Goal: Task Accomplishment & Management: Use online tool/utility

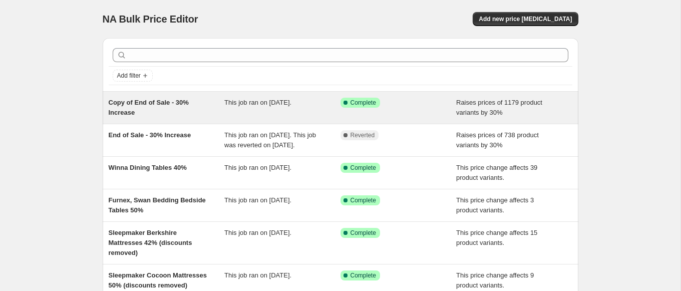
click at [208, 107] on div "Copy of End of Sale - 30% Increase" at bounding box center [167, 108] width 116 height 20
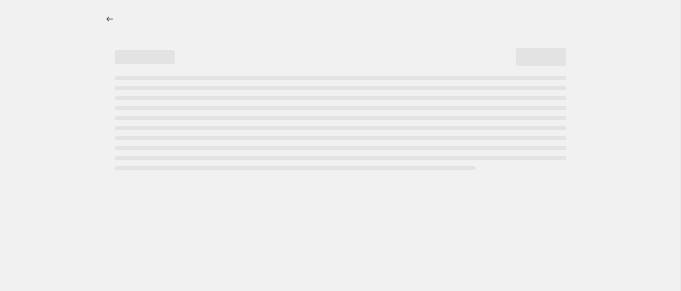
select select "percentage"
select select "remove"
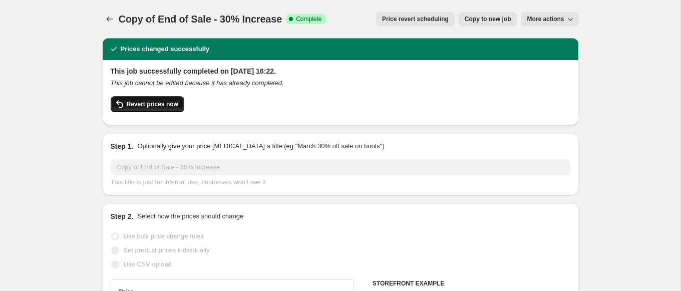
click at [162, 104] on span "Revert prices now" at bounding box center [153, 104] width 52 height 8
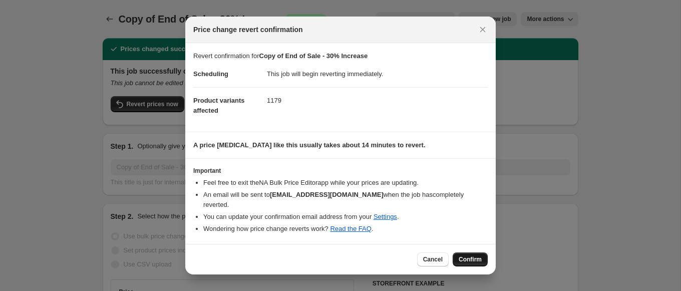
click at [463, 255] on span "Confirm" at bounding box center [469, 259] width 23 height 8
